Goal: Task Accomplishment & Management: Use online tool/utility

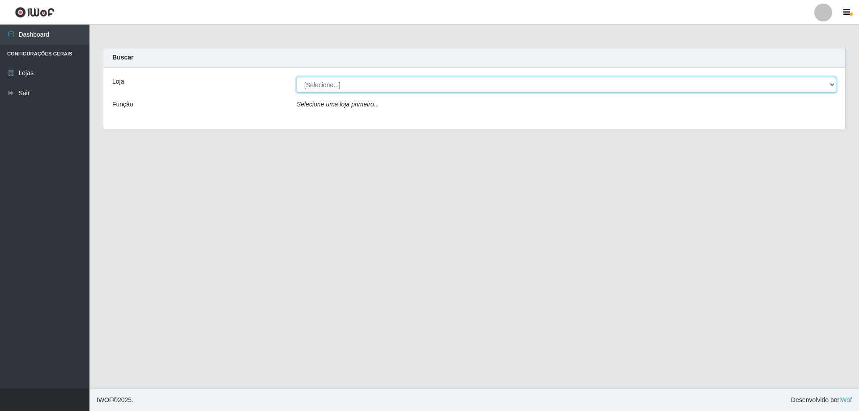
click at [423, 84] on select "[Selecione...] SuperShow Bis - Avenida 6 SuperShow [GEOGRAPHIC_DATA]" at bounding box center [567, 85] width 540 height 16
select select "60"
click at [297, 77] on select "[Selecione...] SuperShow Bis - Avenida 6 SuperShow [GEOGRAPHIC_DATA]" at bounding box center [567, 85] width 540 height 16
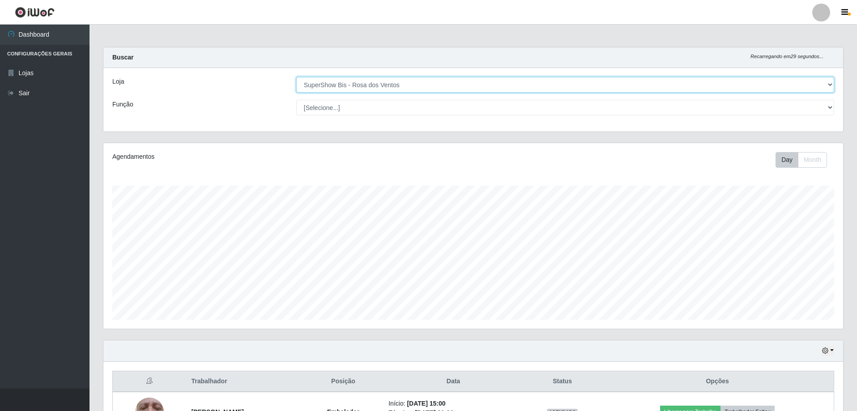
scroll to position [186, 740]
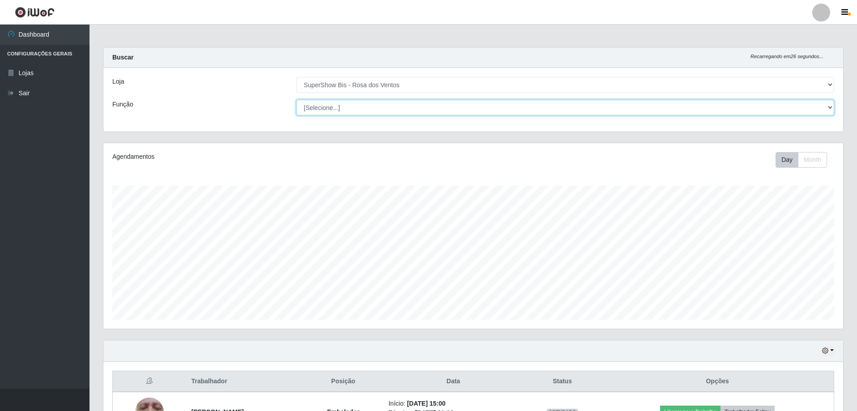
click at [334, 106] on select "[Selecione...] ASG ASG + ASG ++ Auxiliar de Cozinha Balconista de Açougue Balco…" at bounding box center [565, 108] width 538 height 16
select select "1"
click at [296, 100] on select "[Selecione...] ASG ASG + ASG ++ Auxiliar de Cozinha Balconista de Açougue Balco…" at bounding box center [565, 108] width 538 height 16
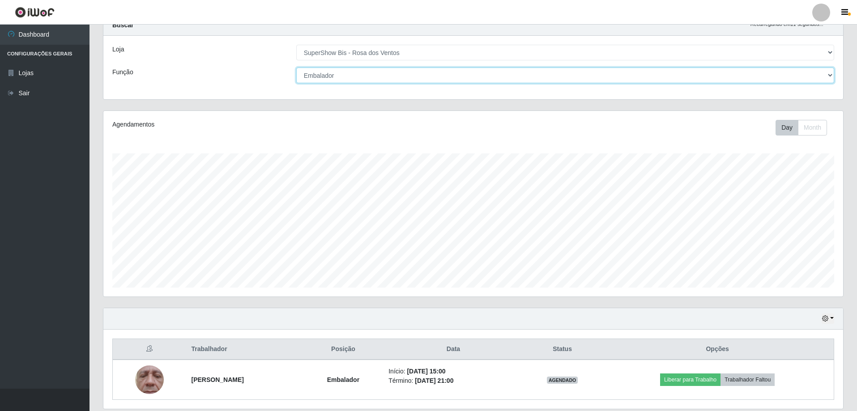
scroll to position [64, 0]
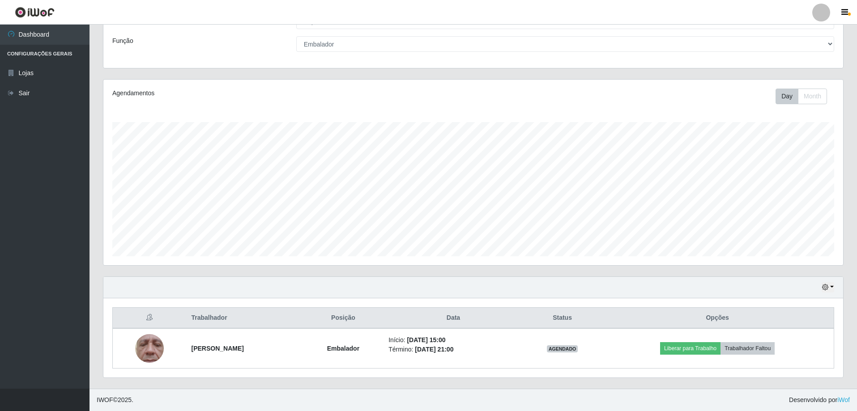
click at [834, 286] on div "Hoje 1 dia 3 dias 1 Semana Não encerrados" at bounding box center [473, 287] width 740 height 21
click at [833, 290] on button "button" at bounding box center [828, 287] width 13 height 10
click at [814, 237] on button "3 dias" at bounding box center [798, 235] width 71 height 19
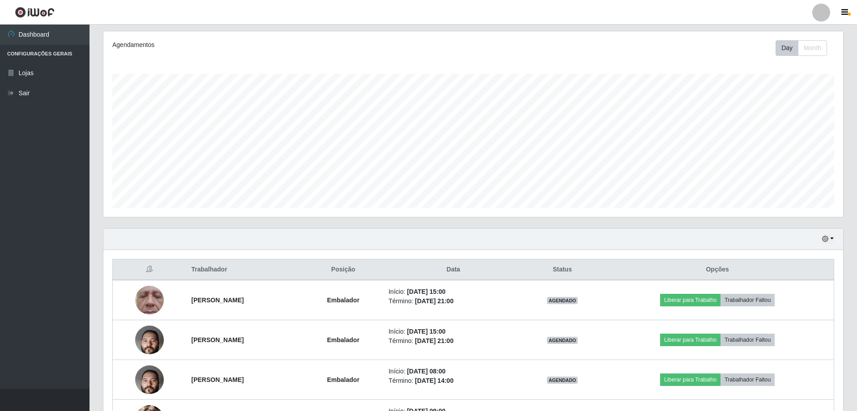
scroll to position [183, 0]
